Goal: Check status

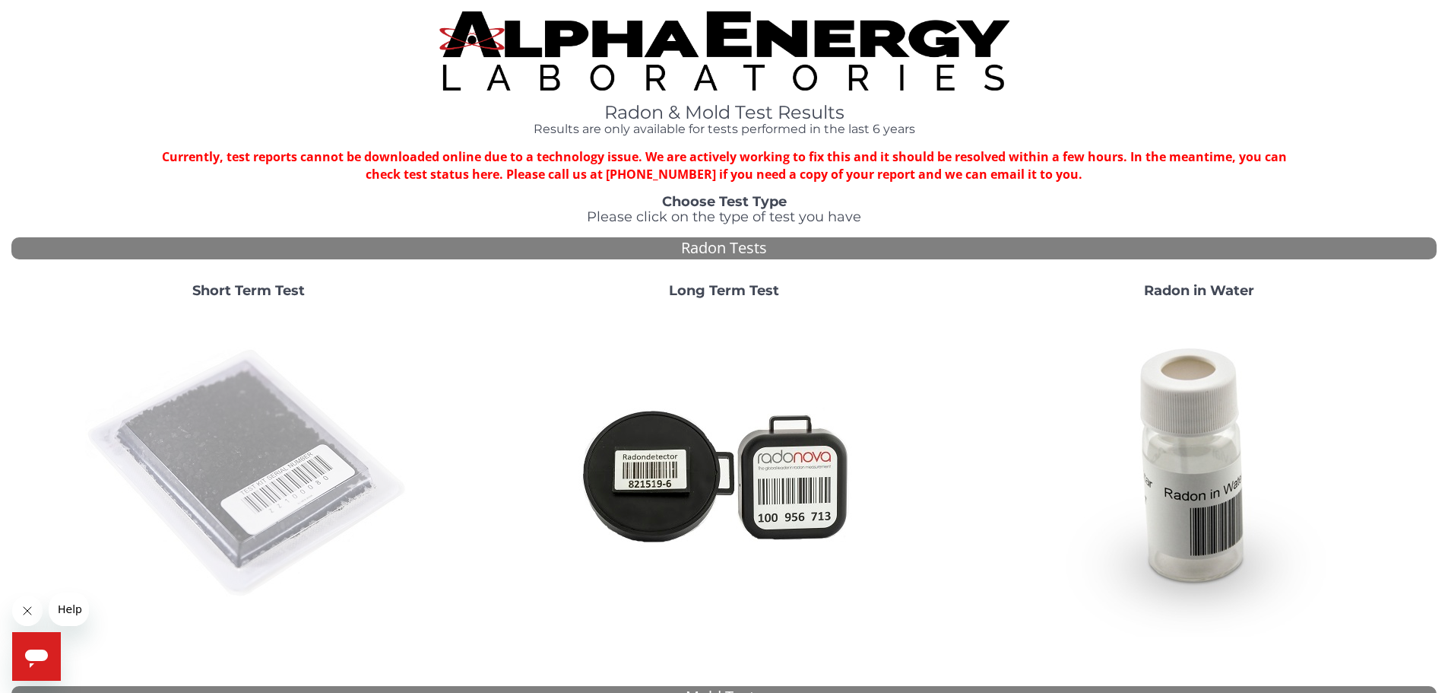
click at [236, 436] on img at bounding box center [248, 473] width 327 height 327
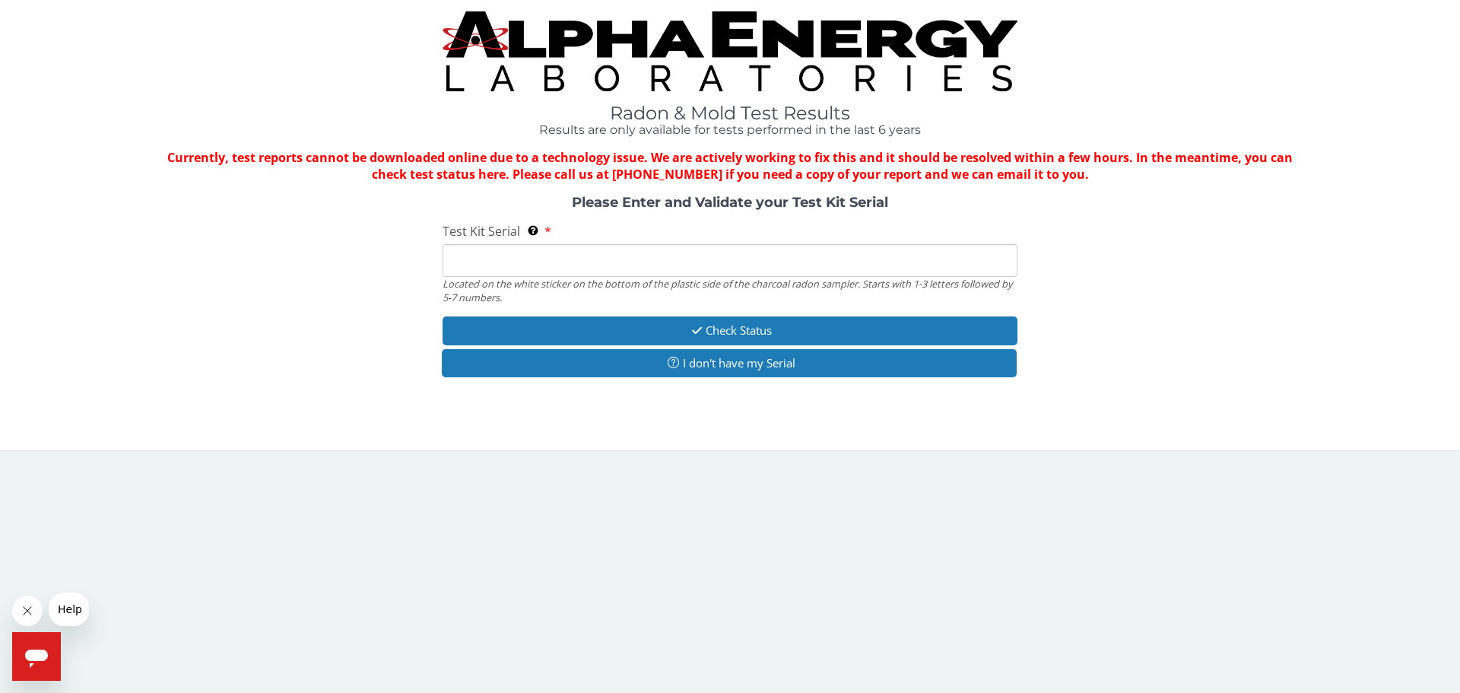
click at [516, 256] on input "Test Kit Serial Located on the white sticker on the bottom of the plastic side …" at bounding box center [729, 260] width 575 height 33
paste input "AA208375"
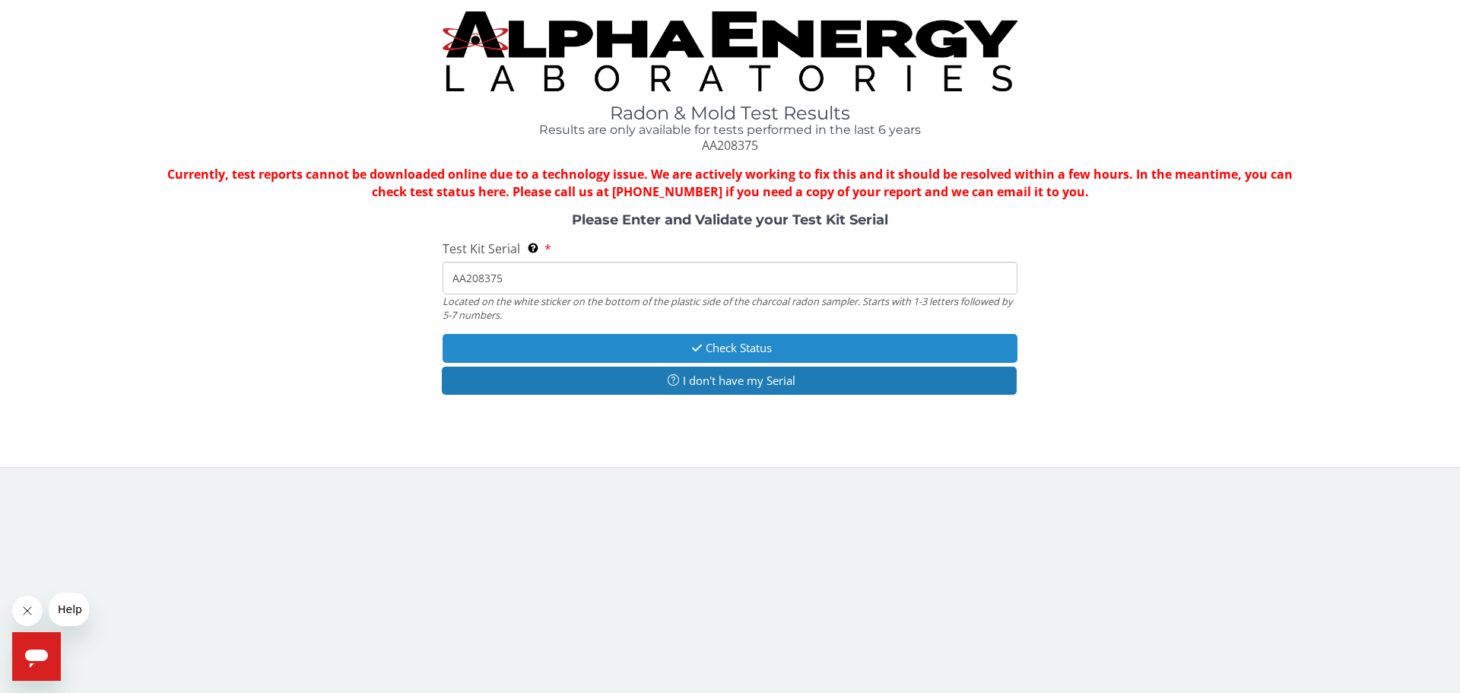
type input "AA208375"
click at [753, 347] on button "Check Status" at bounding box center [729, 348] width 575 height 28
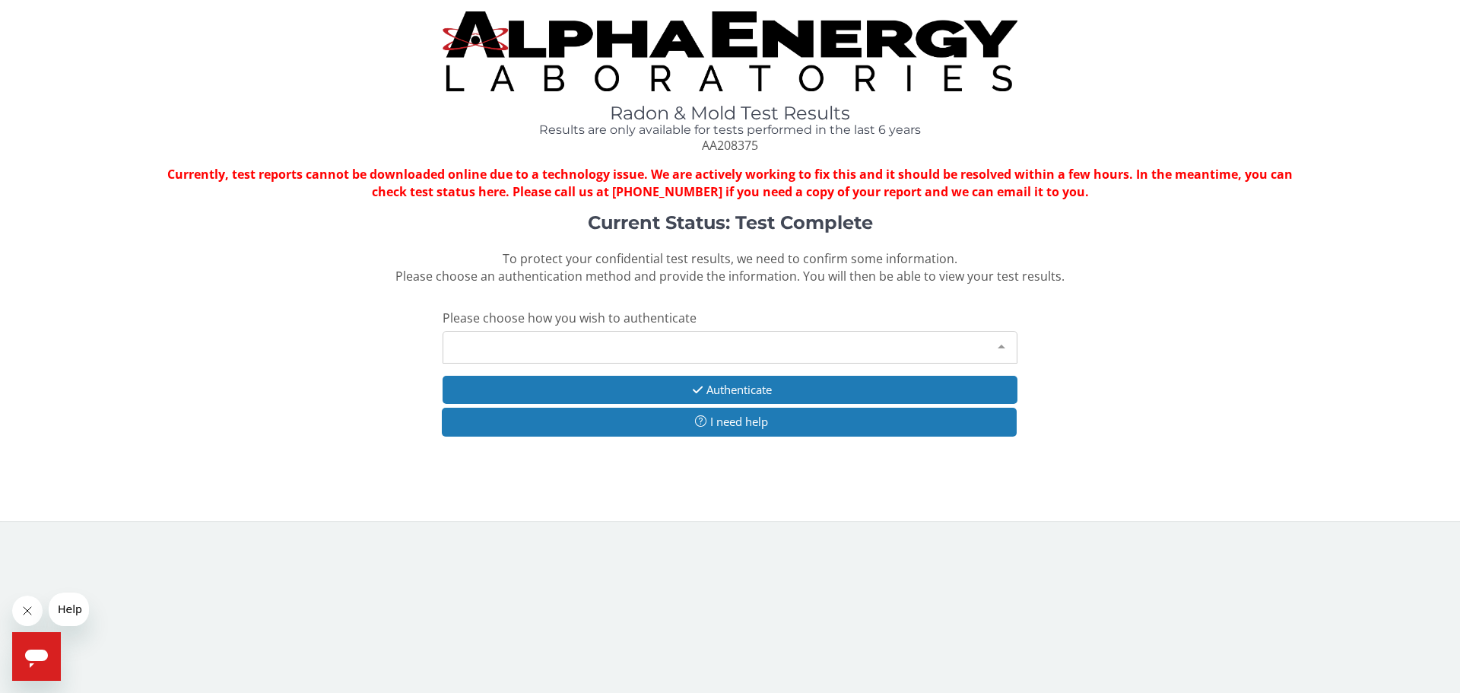
click at [1005, 344] on div at bounding box center [1001, 345] width 30 height 29
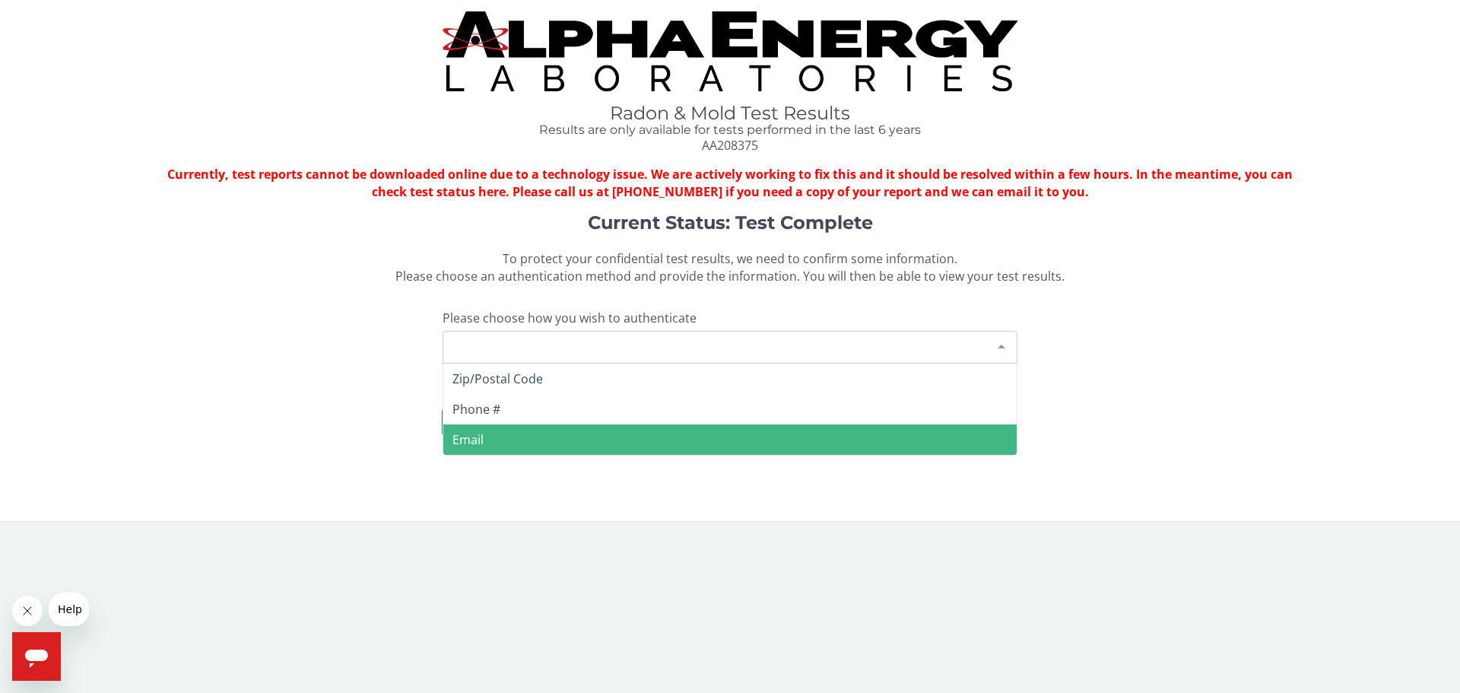
click at [543, 440] on span "Email" at bounding box center [729, 439] width 573 height 30
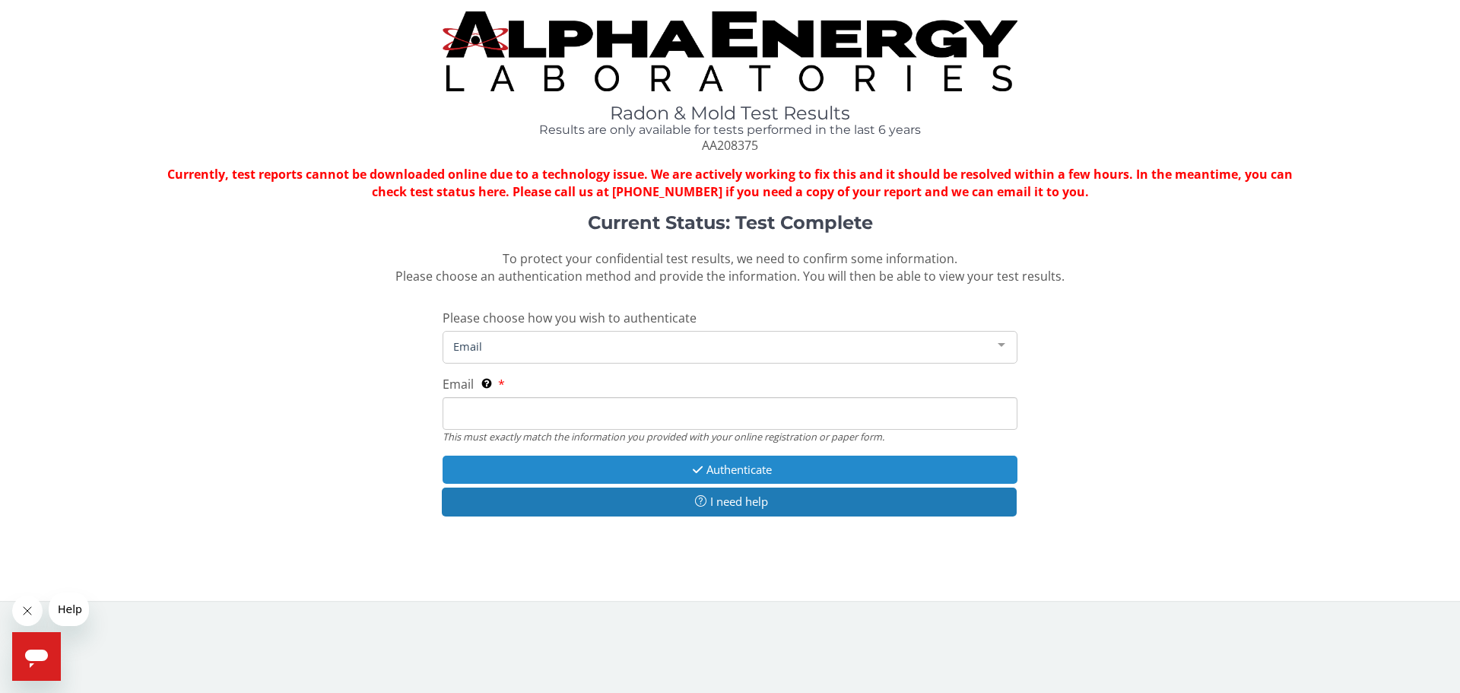
click at [697, 467] on icon "button" at bounding box center [697, 469] width 17 height 11
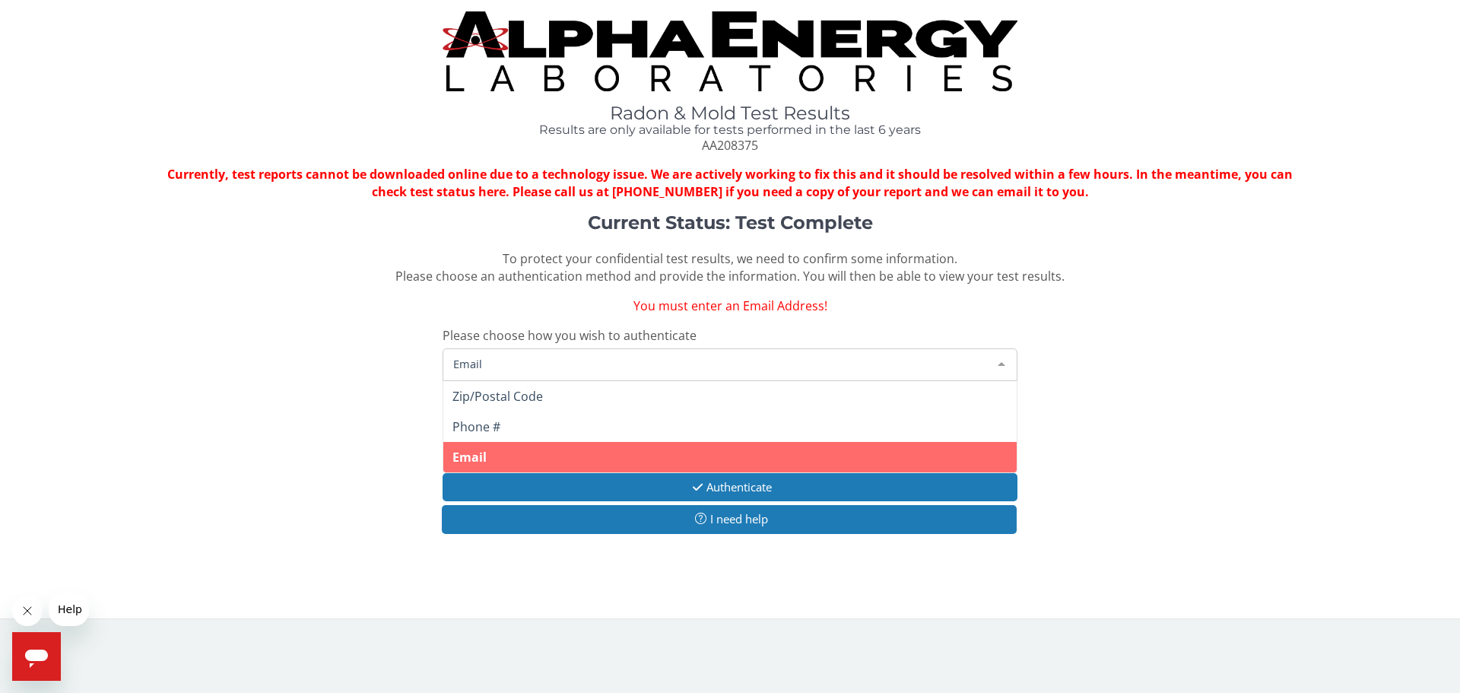
click at [546, 363] on span "Email" at bounding box center [717, 363] width 537 height 17
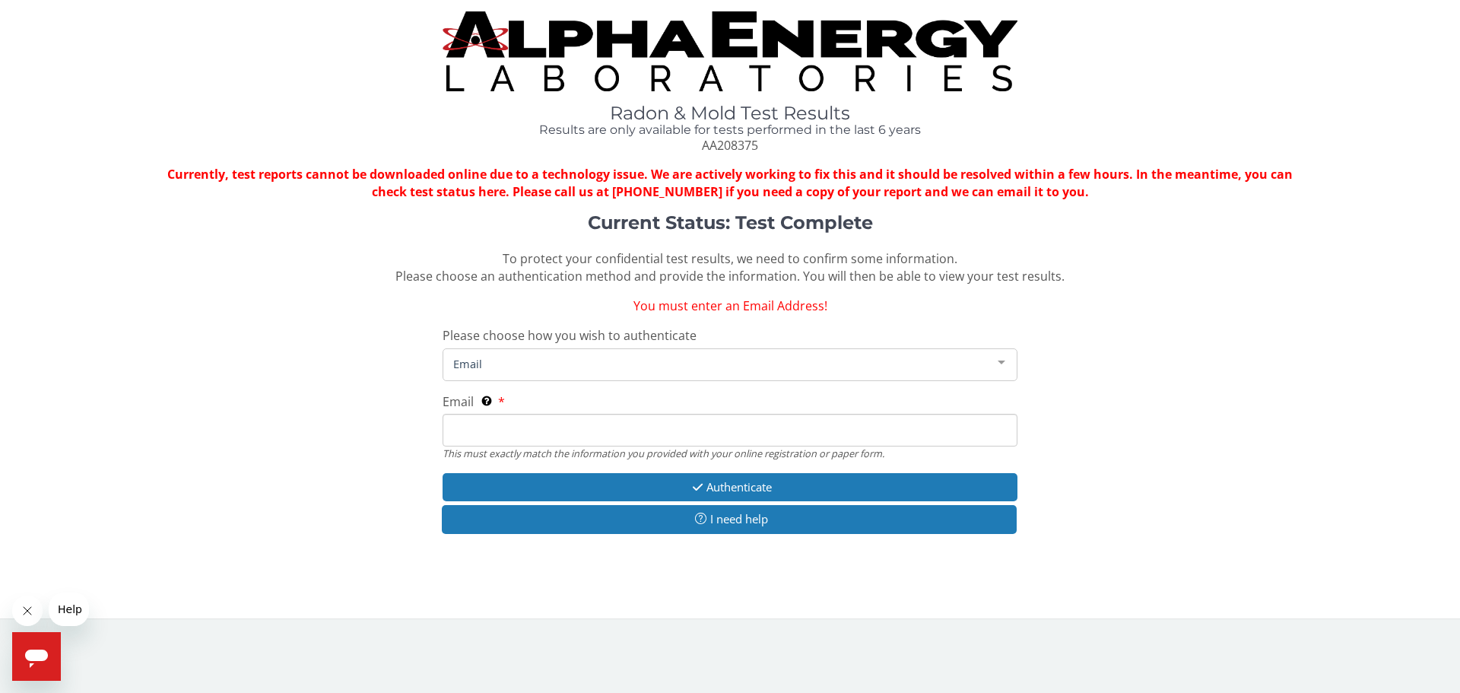
click at [506, 366] on span "Email" at bounding box center [717, 363] width 537 height 17
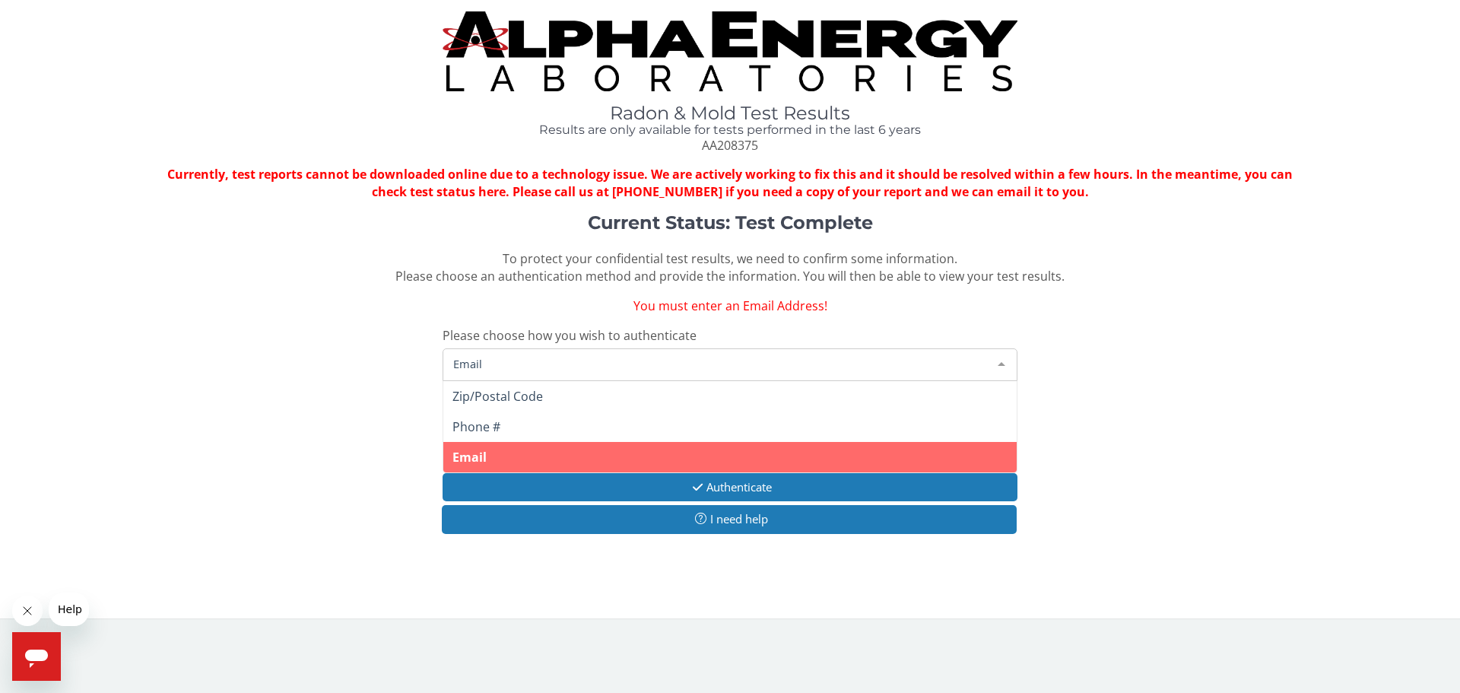
click at [506, 363] on span "Email" at bounding box center [717, 363] width 537 height 17
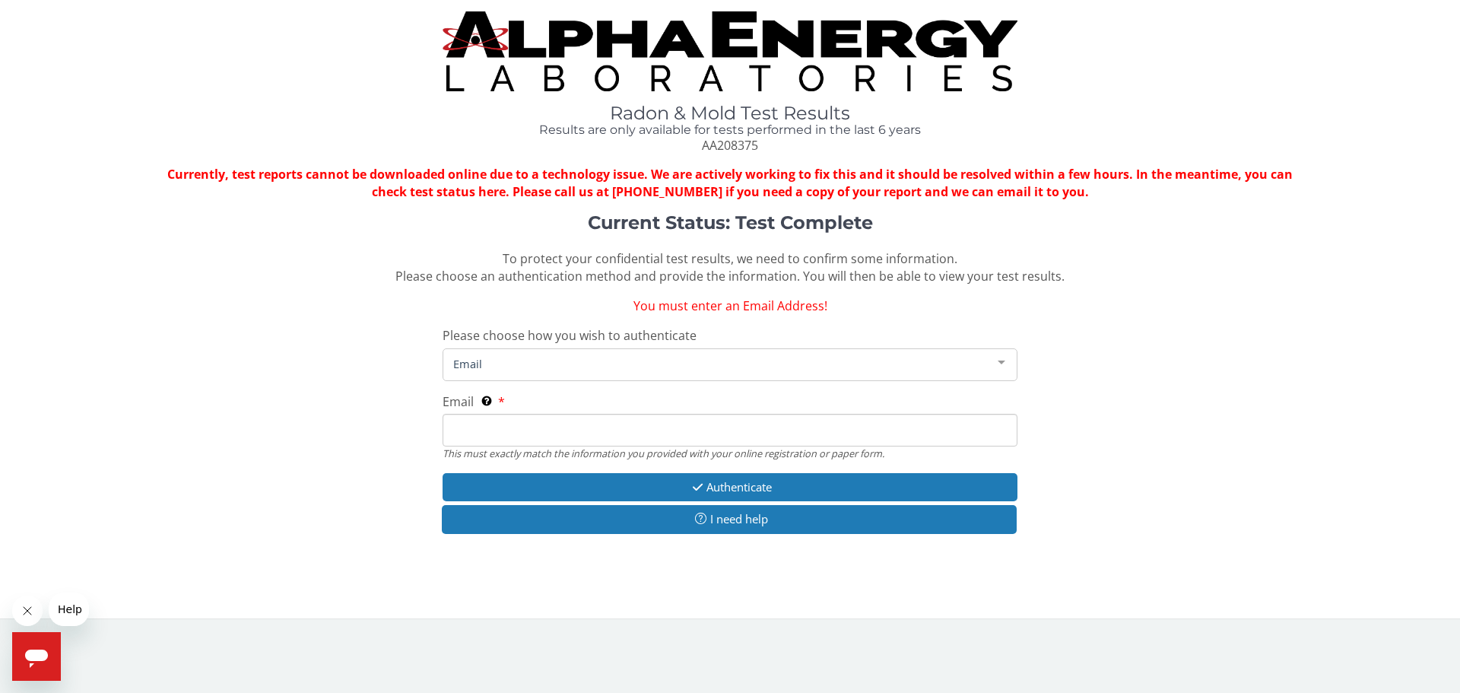
click at [506, 363] on span "Email" at bounding box center [717, 363] width 537 height 17
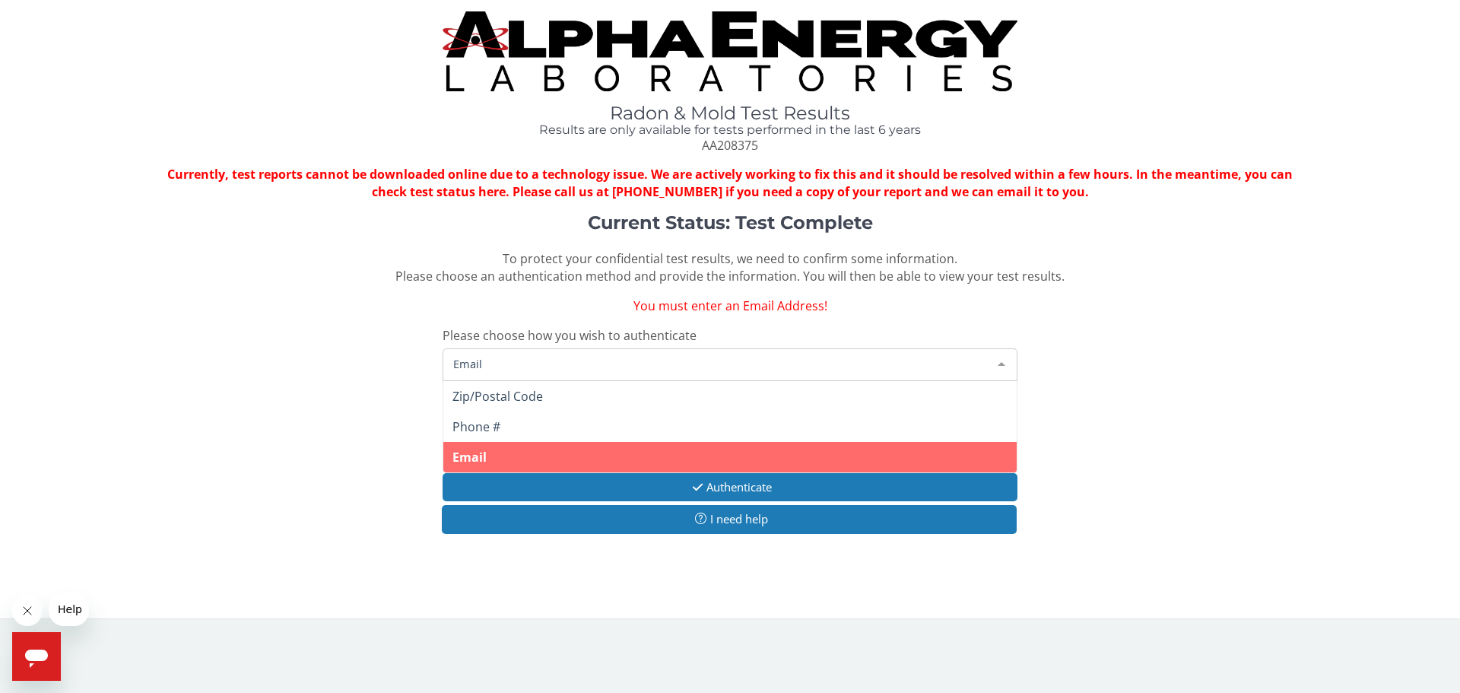
click at [994, 362] on div at bounding box center [1001, 363] width 30 height 29
click at [531, 452] on span "Email" at bounding box center [729, 457] width 573 height 30
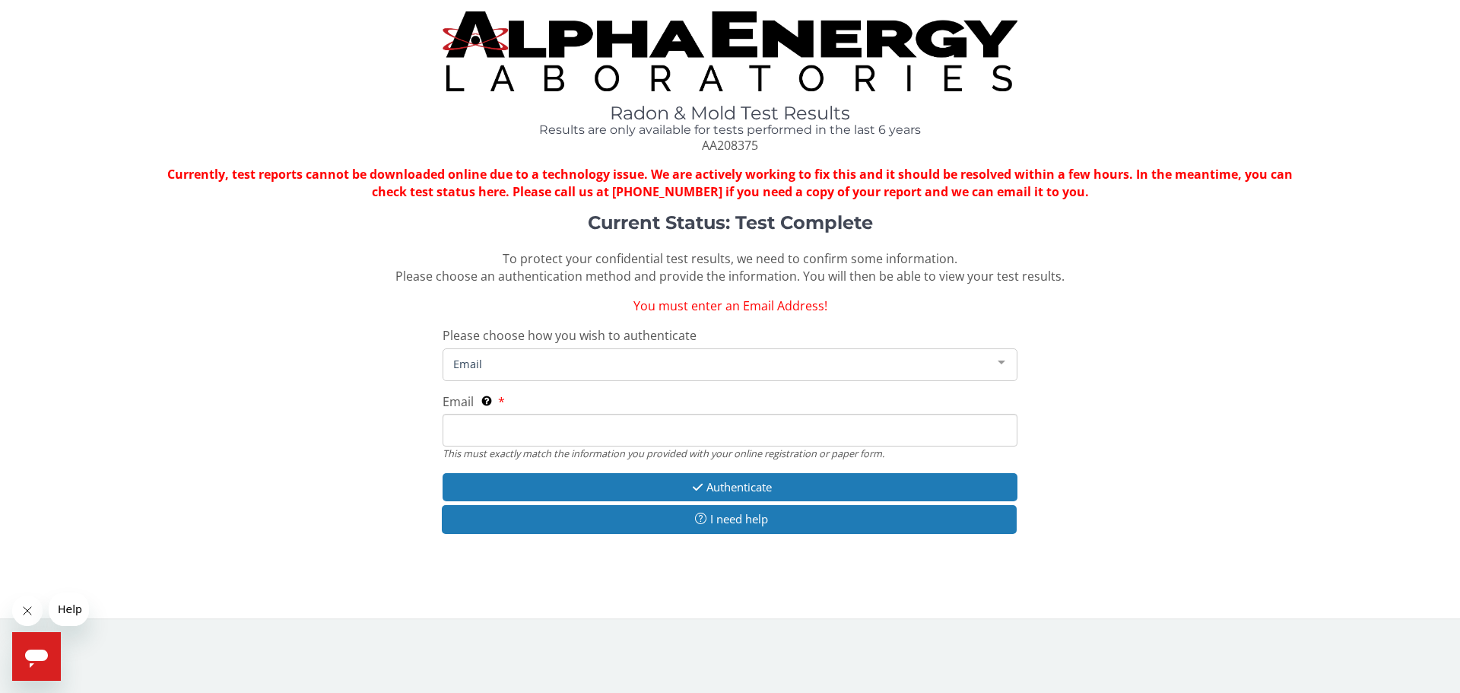
click at [520, 423] on input "Email This must exactly match the information you provided with your online reg…" at bounding box center [729, 430] width 575 height 33
type input "glennmcguigan@gmail.com"
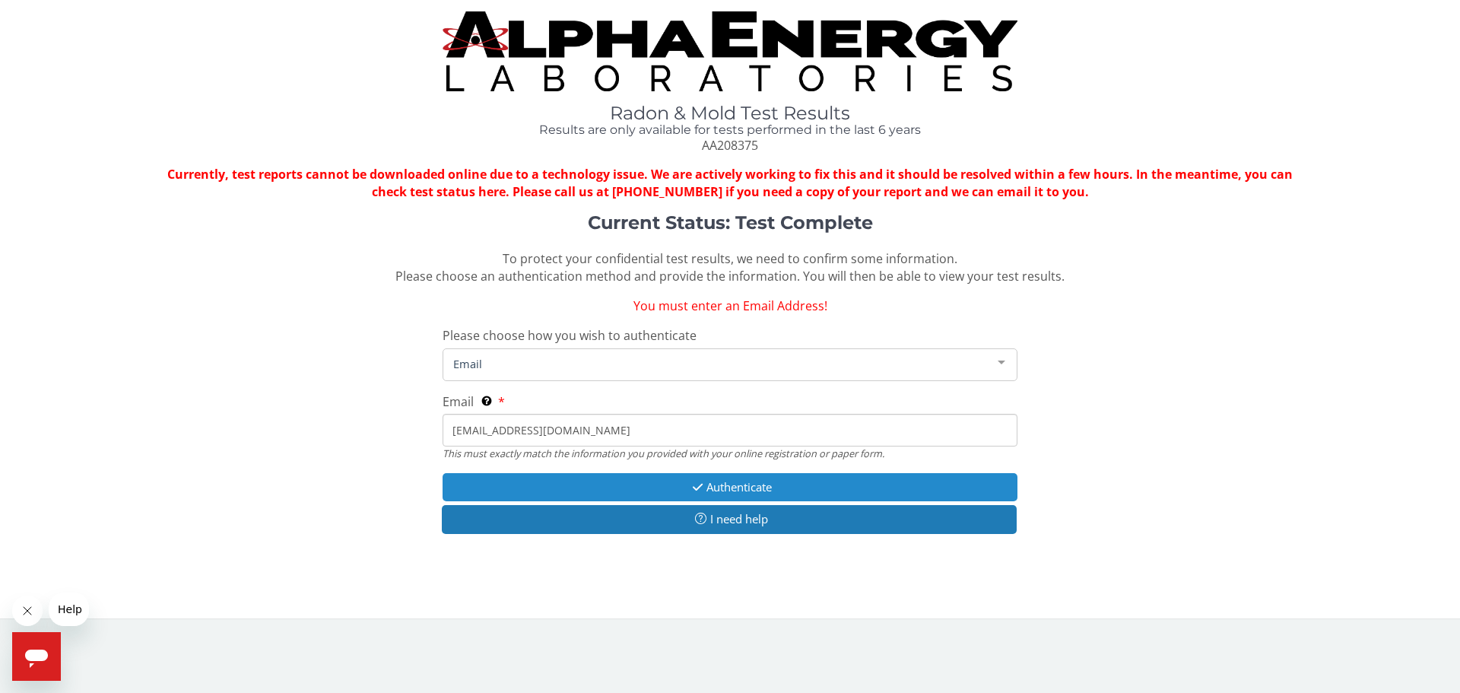
click at [724, 480] on button "Authenticate" at bounding box center [729, 487] width 575 height 28
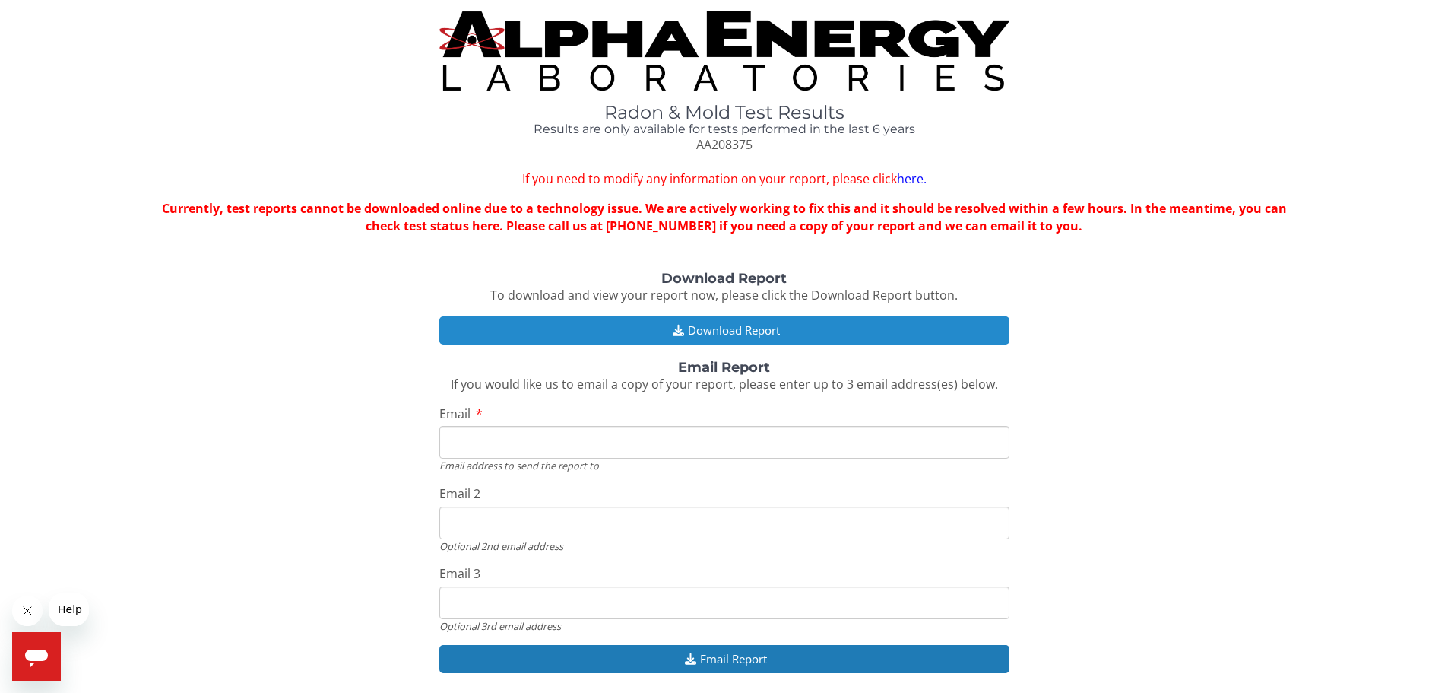
click at [724, 328] on button "Download Report" at bounding box center [724, 330] width 570 height 28
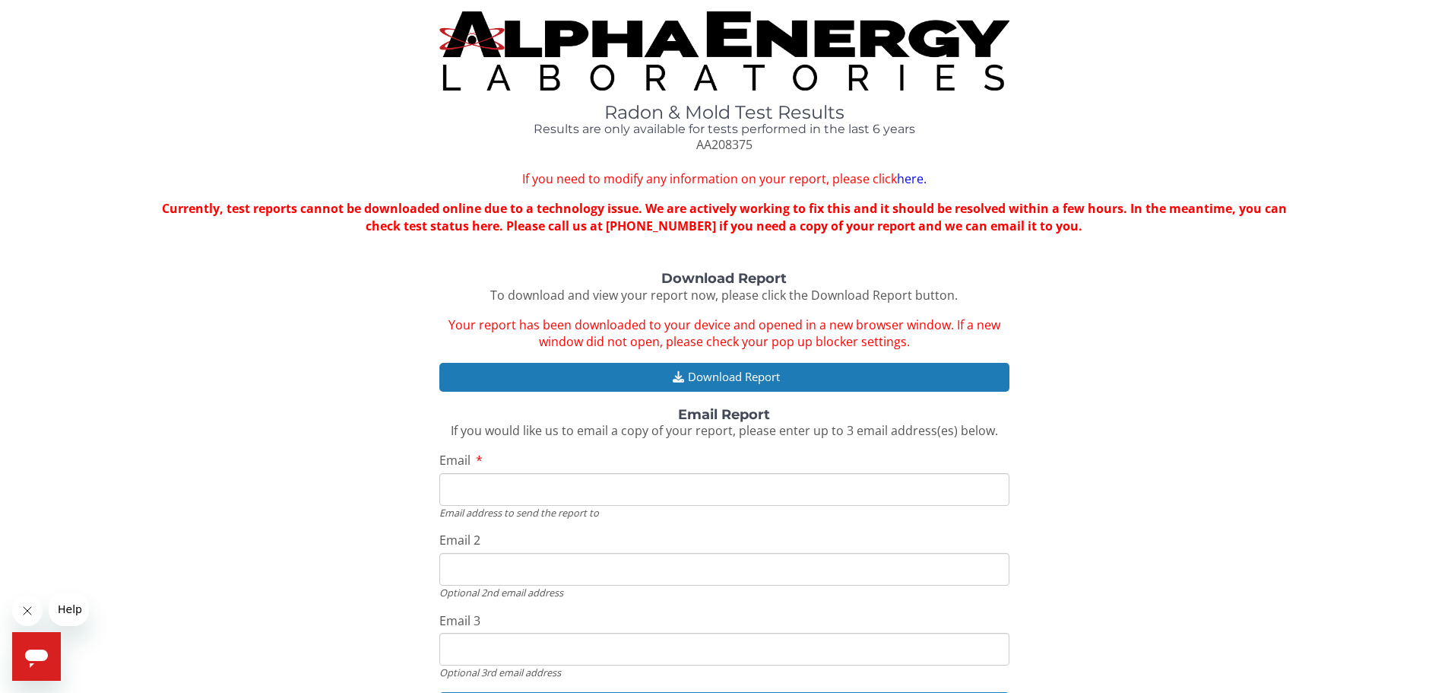
click at [1095, 225] on div "Currently, test reports cannot be downloaded online due to a technology issue. …" at bounding box center [724, 217] width 1140 height 35
click at [1086, 224] on div "Currently, test reports cannot be downloaded online due to a technology issue. …" at bounding box center [724, 217] width 1140 height 35
click at [1059, 228] on strong "Currently, test reports cannot be downloaded online due to a technology issue. …" at bounding box center [724, 217] width 1125 height 34
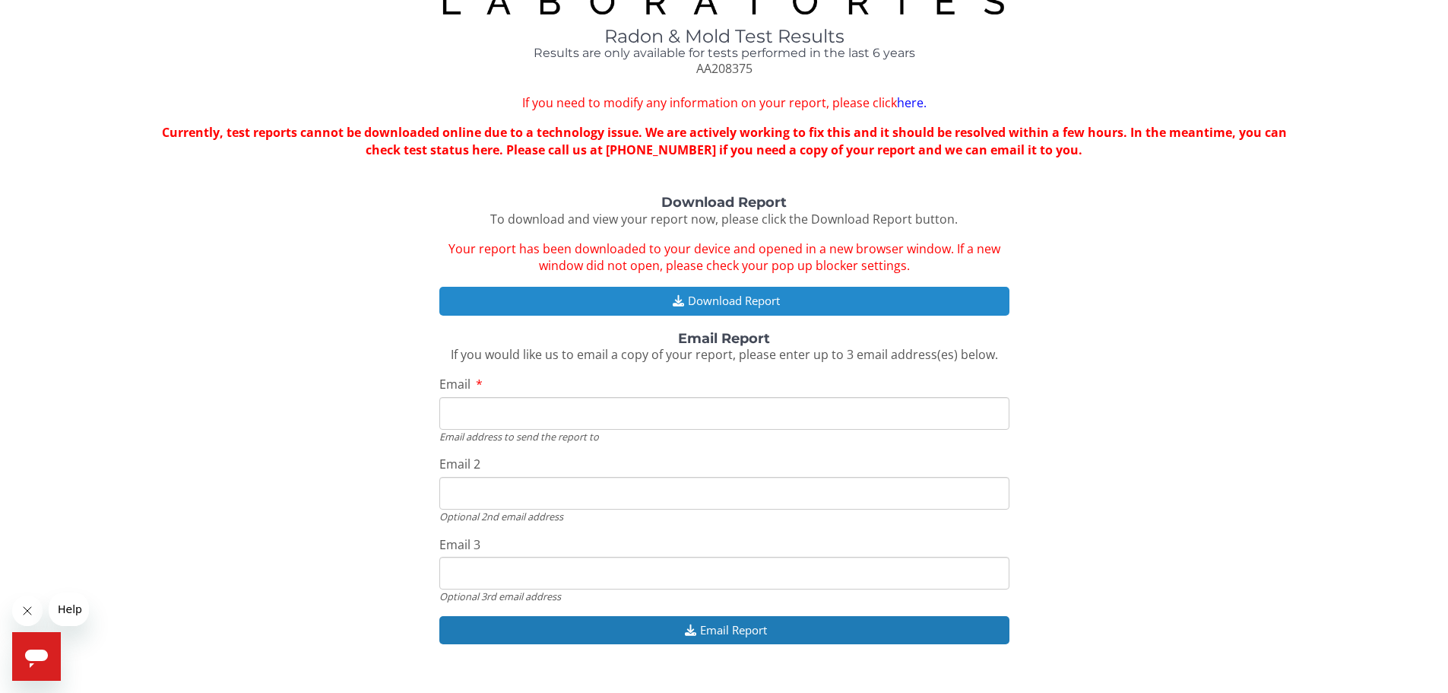
scroll to position [103, 0]
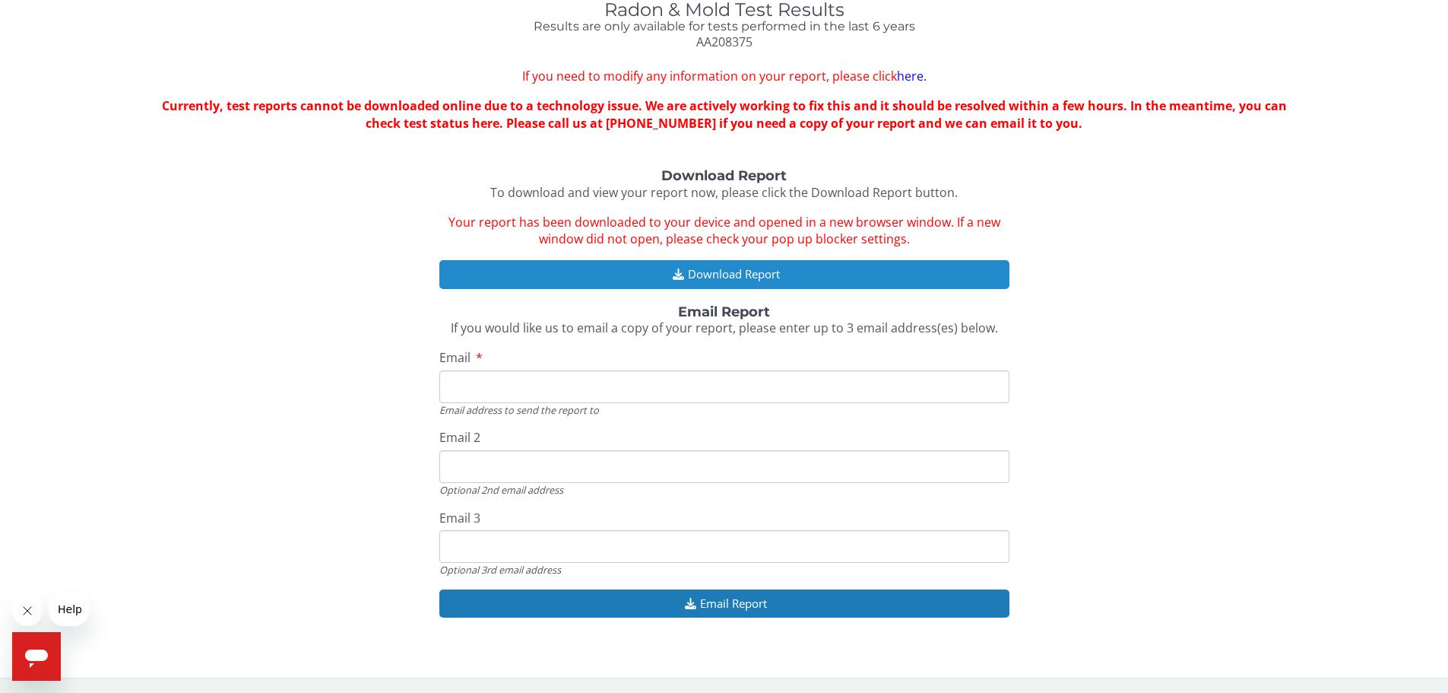
click at [770, 268] on button "Download Report" at bounding box center [724, 274] width 570 height 28
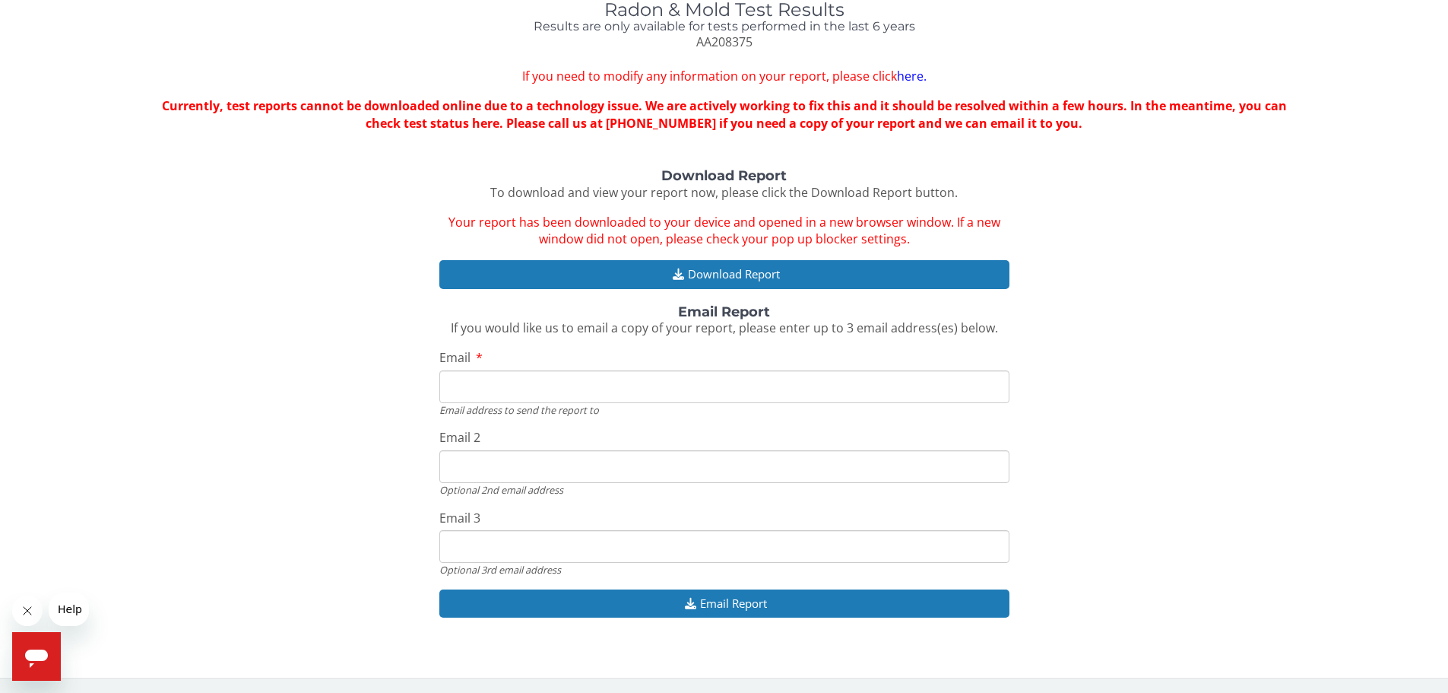
click at [563, 395] on input "Email" at bounding box center [724, 386] width 570 height 33
type input "gxm22@psu.edu"
drag, startPoint x: 582, startPoint y: 464, endPoint x: 493, endPoint y: 480, distance: 89.8
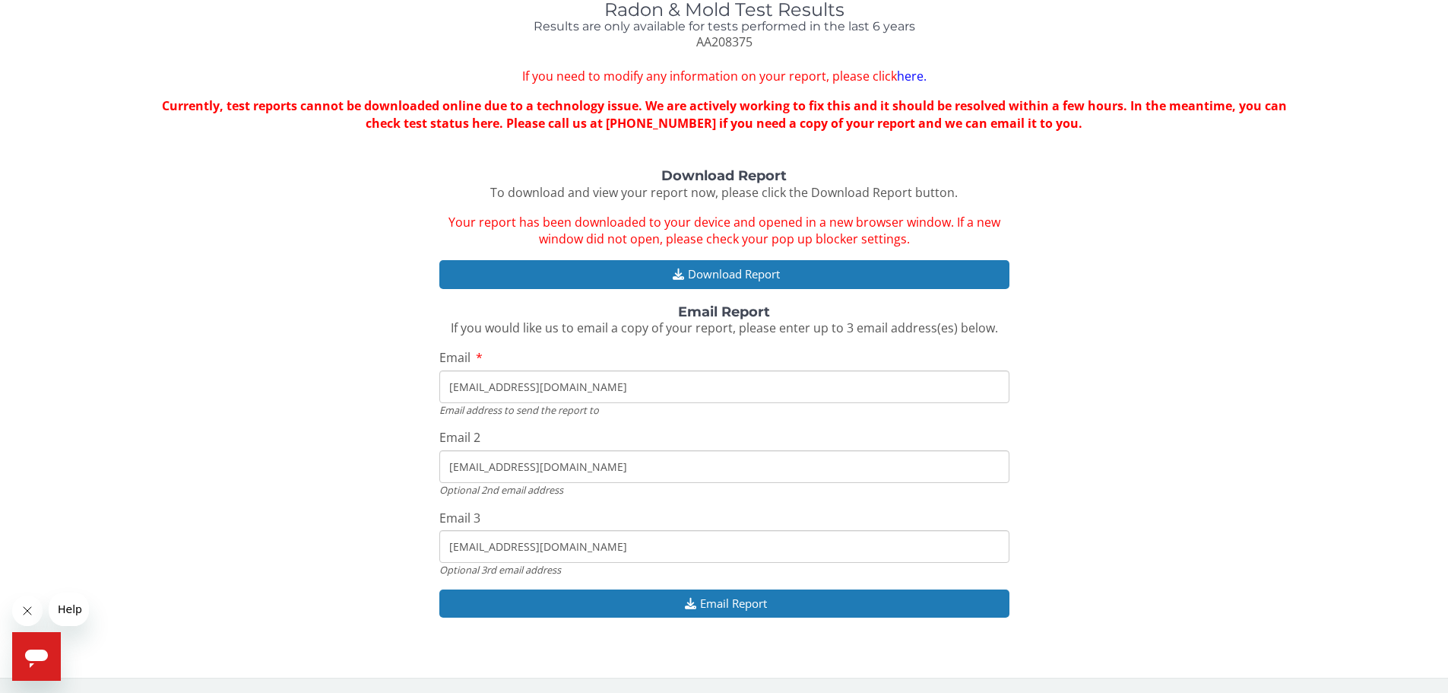
click at [414, 462] on div "Download Report To download and view your report now, please click the Download…" at bounding box center [723, 401] width 1425 height 464
type input "glennmcguigan@gmail.com"
drag, startPoint x: 572, startPoint y: 552, endPoint x: 423, endPoint y: 540, distance: 148.7
click at [423, 540] on div "Download Report To download and view your report now, please click the Download…" at bounding box center [723, 401] width 1425 height 464
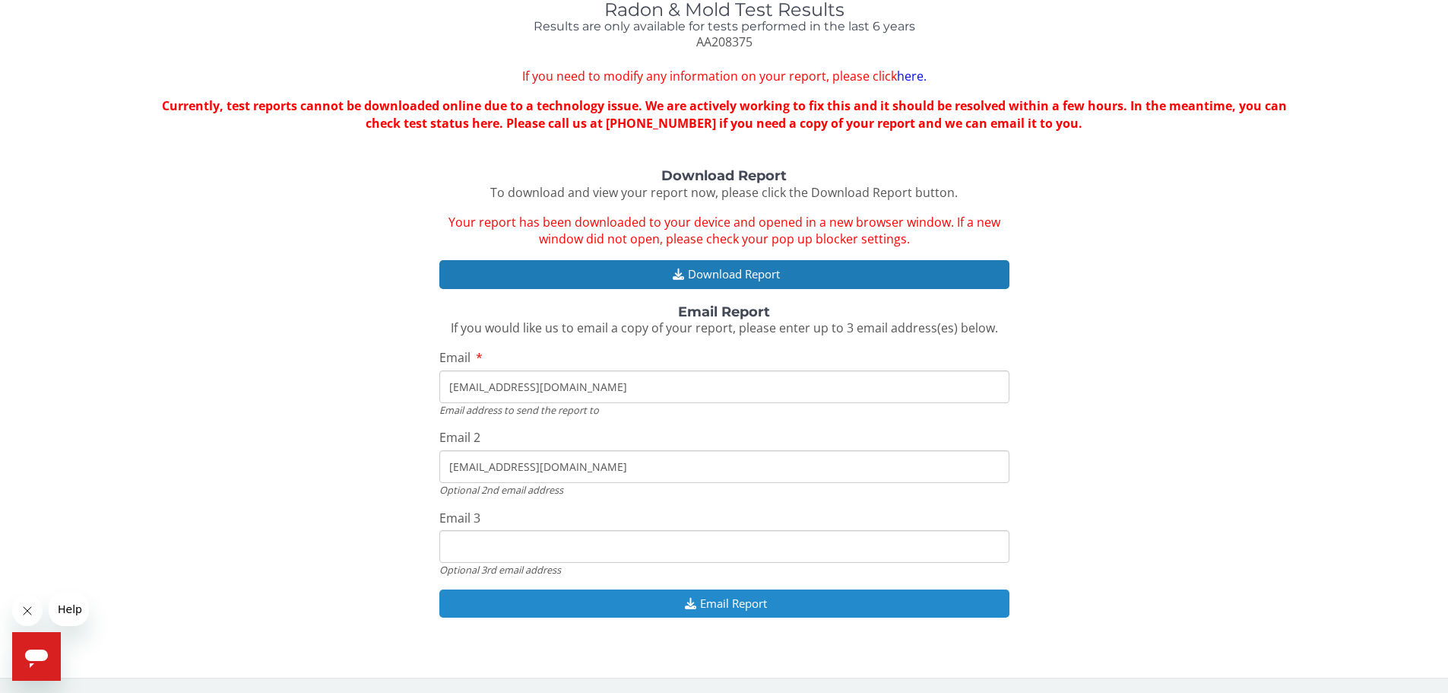
click at [734, 604] on button "Email Report" at bounding box center [724, 603] width 570 height 28
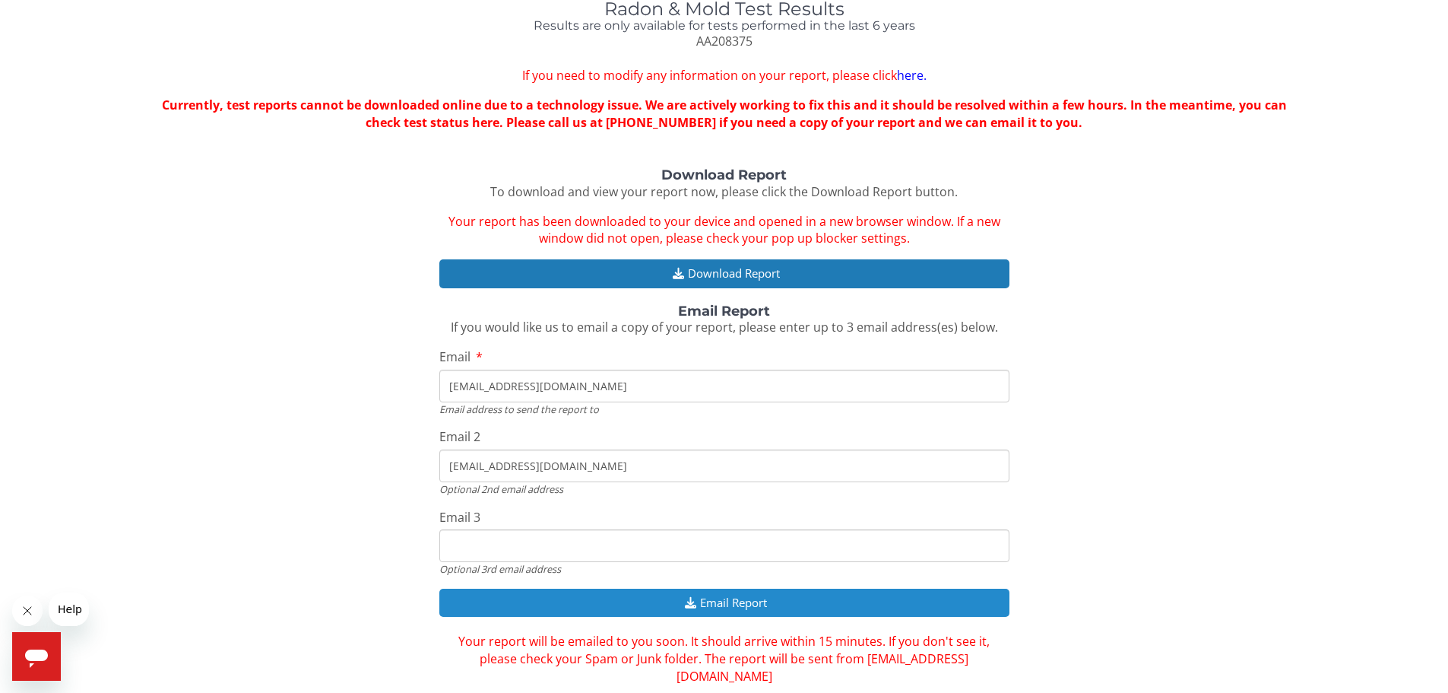
scroll to position [138, 0]
